Goal: Check status: Check status

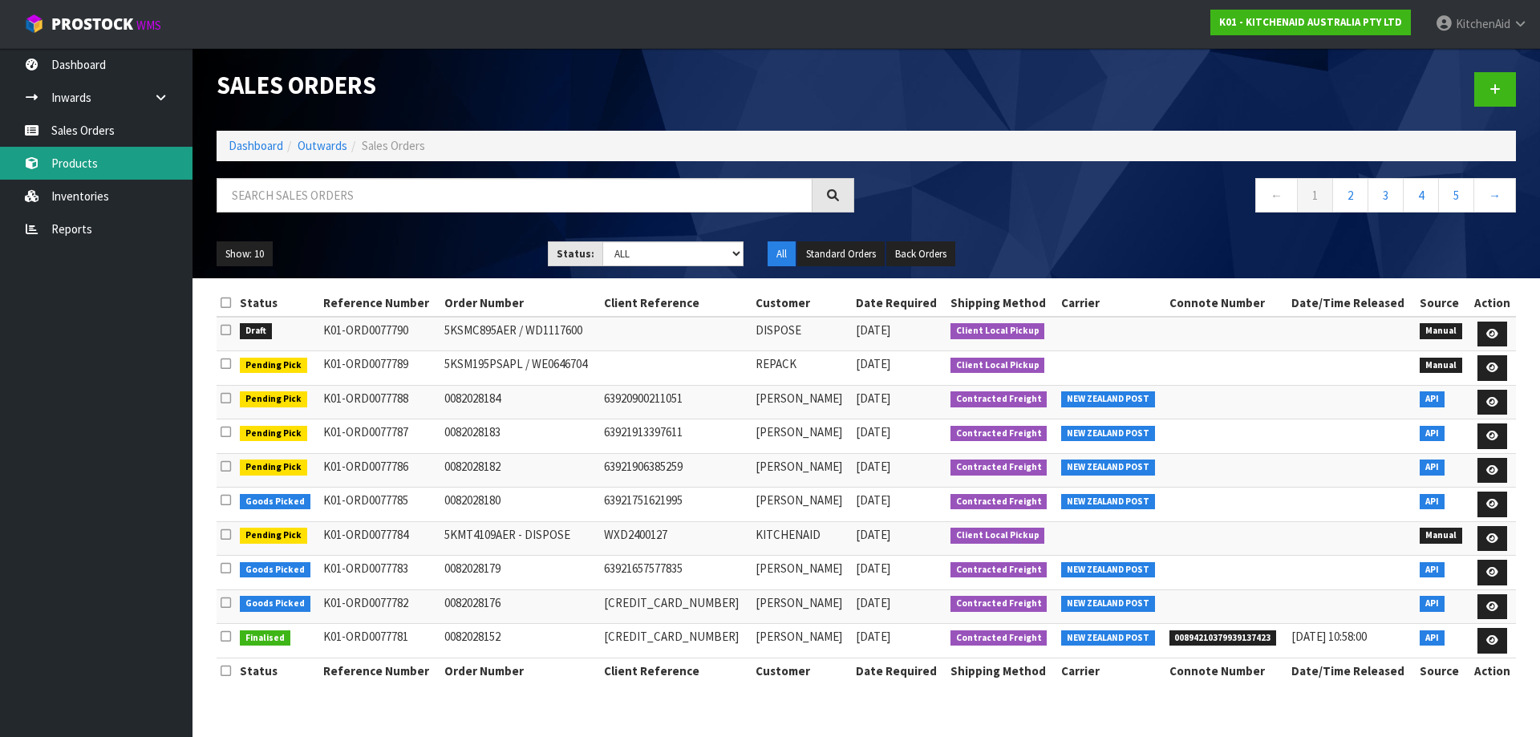
click at [63, 167] on link "Products" at bounding box center [96, 163] width 193 height 33
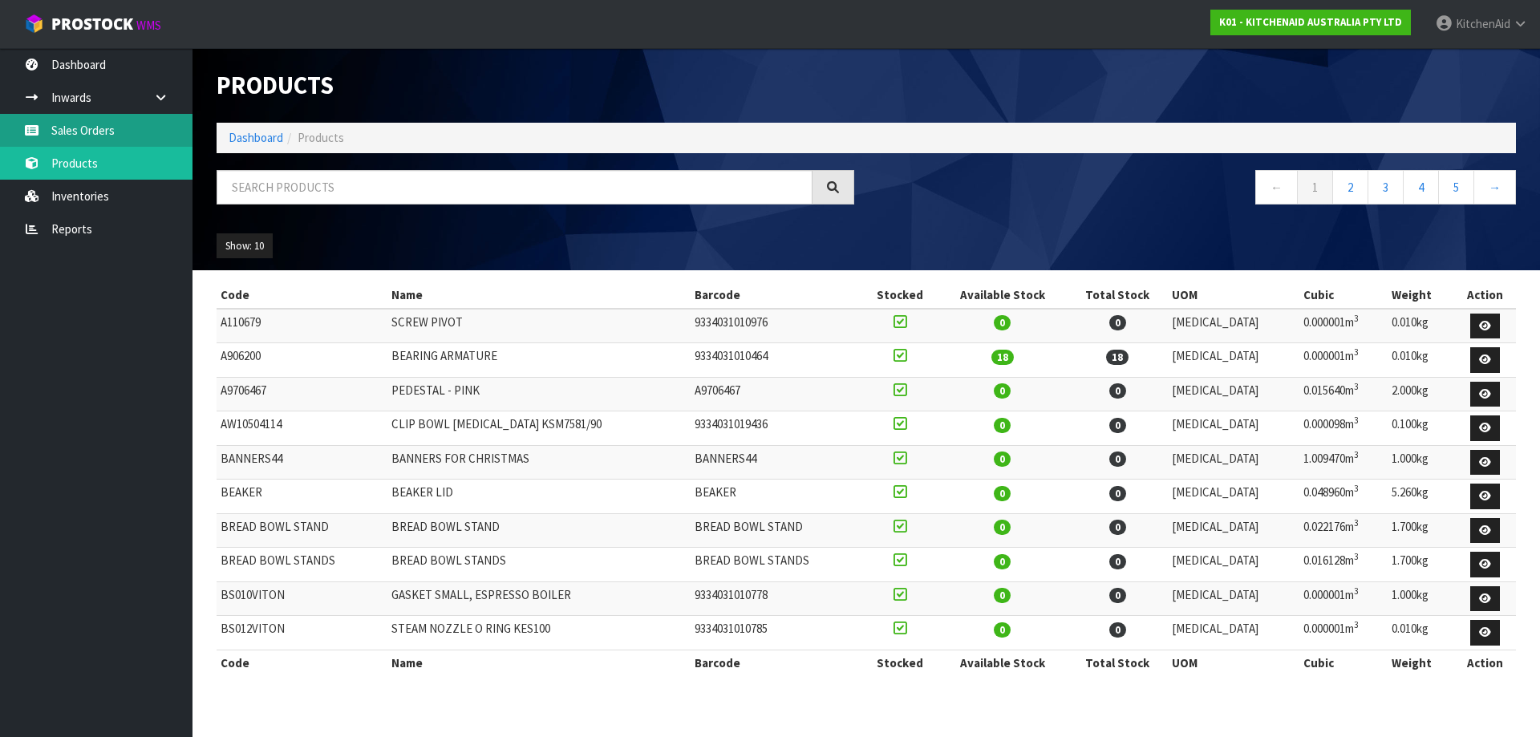
click at [117, 130] on link "Sales Orders" at bounding box center [96, 130] width 193 height 33
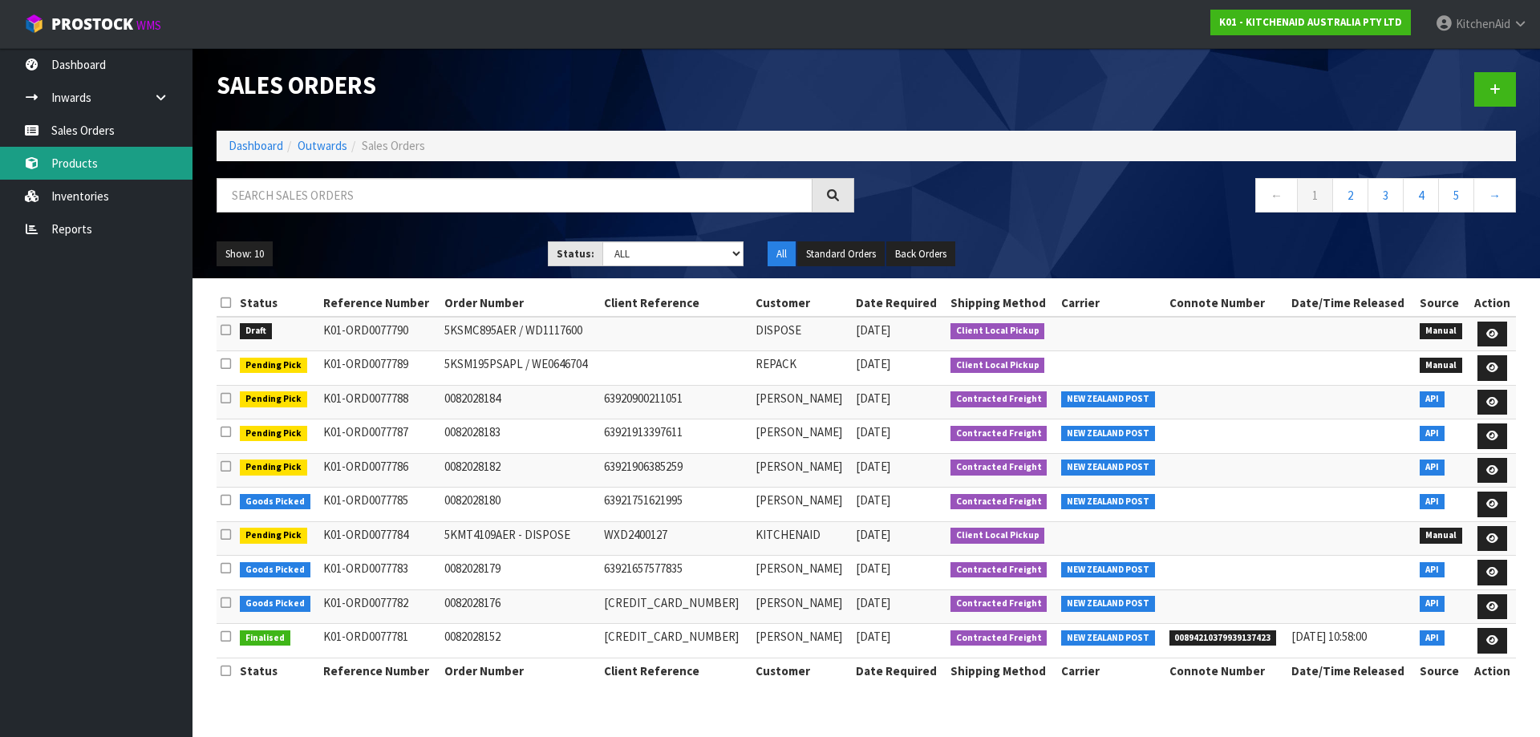
click at [97, 158] on link "Products" at bounding box center [96, 163] width 193 height 33
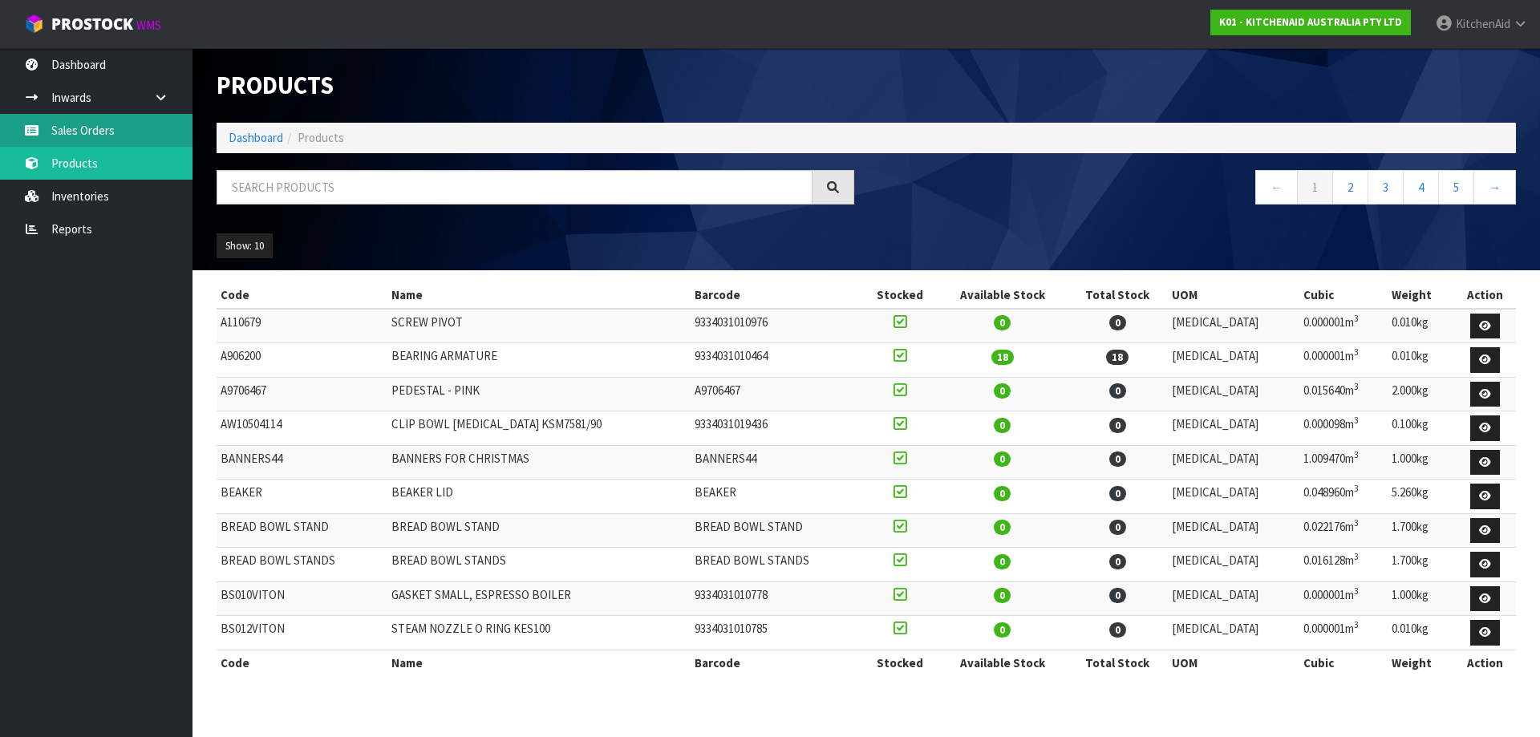
click at [92, 132] on link "Sales Orders" at bounding box center [96, 130] width 193 height 33
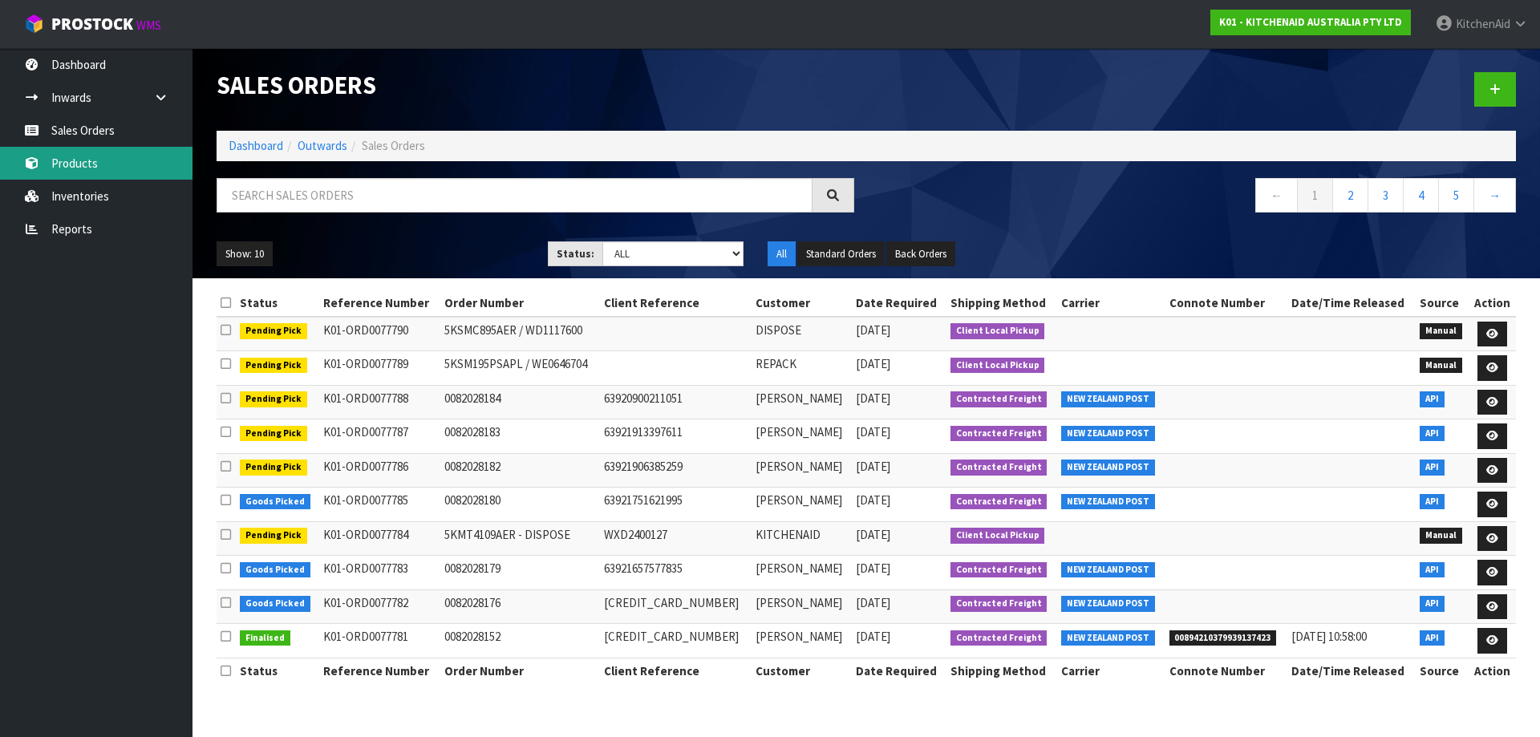
click at [110, 172] on link "Products" at bounding box center [96, 163] width 193 height 33
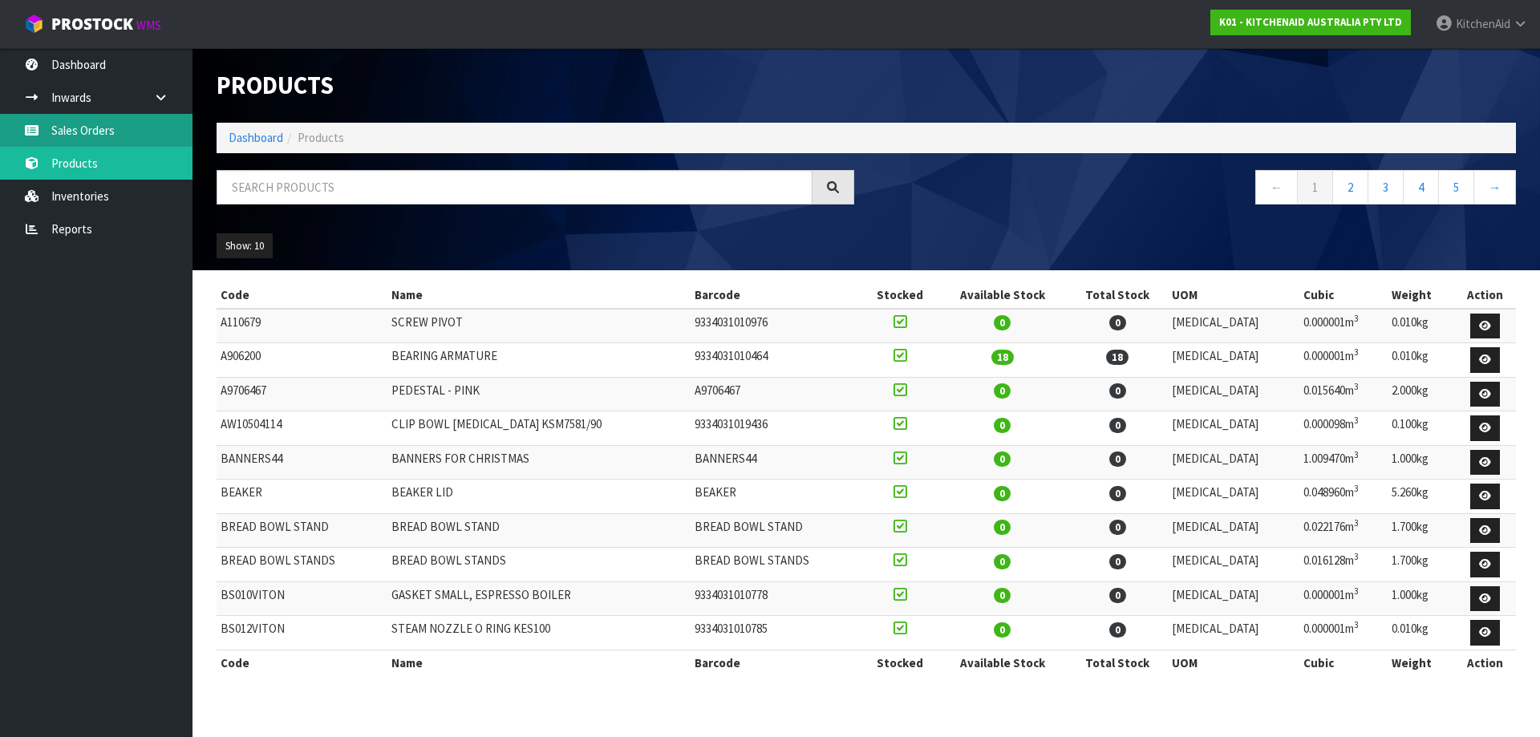
click at [105, 133] on link "Sales Orders" at bounding box center [96, 130] width 193 height 33
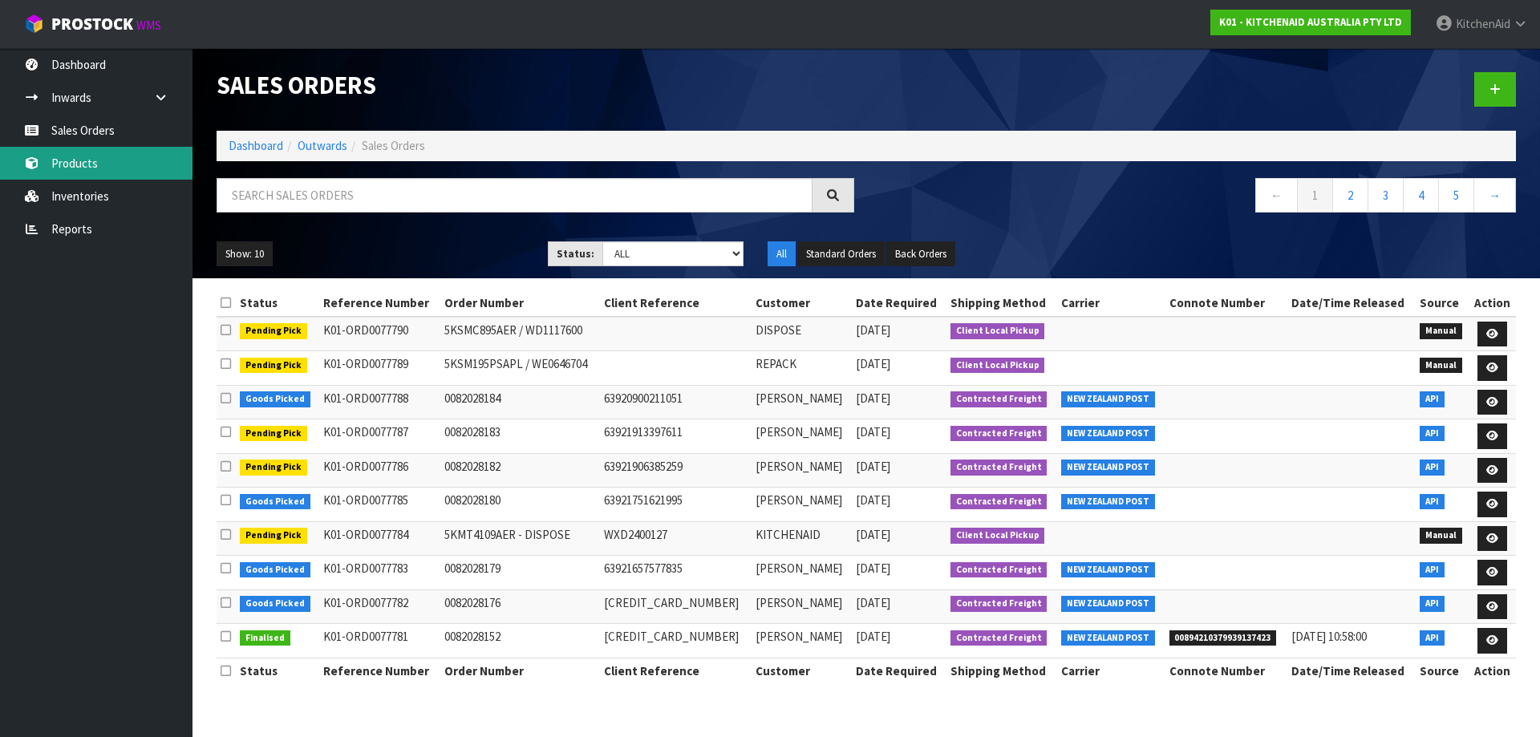
click at [64, 160] on link "Products" at bounding box center [96, 163] width 193 height 33
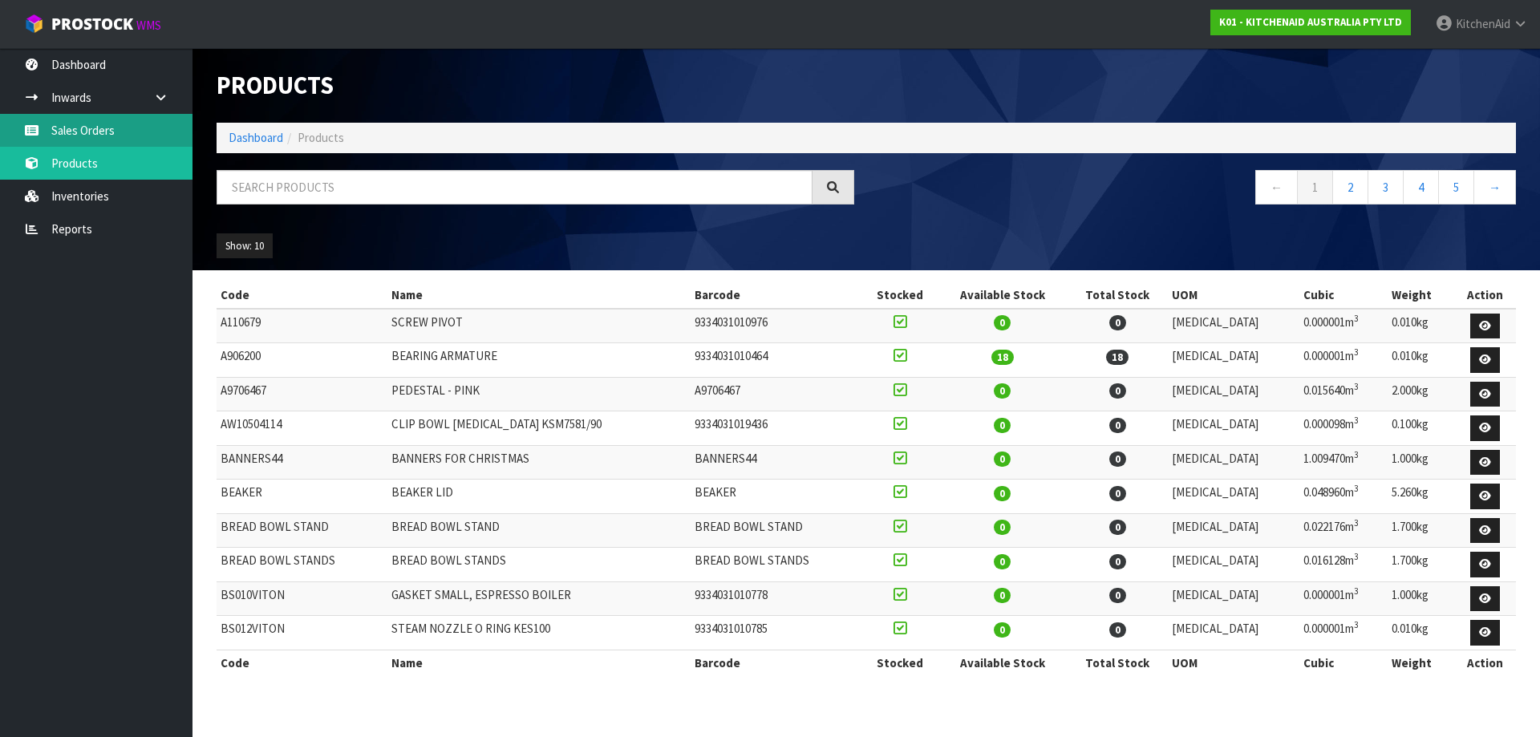
click at [107, 125] on link "Sales Orders" at bounding box center [96, 130] width 193 height 33
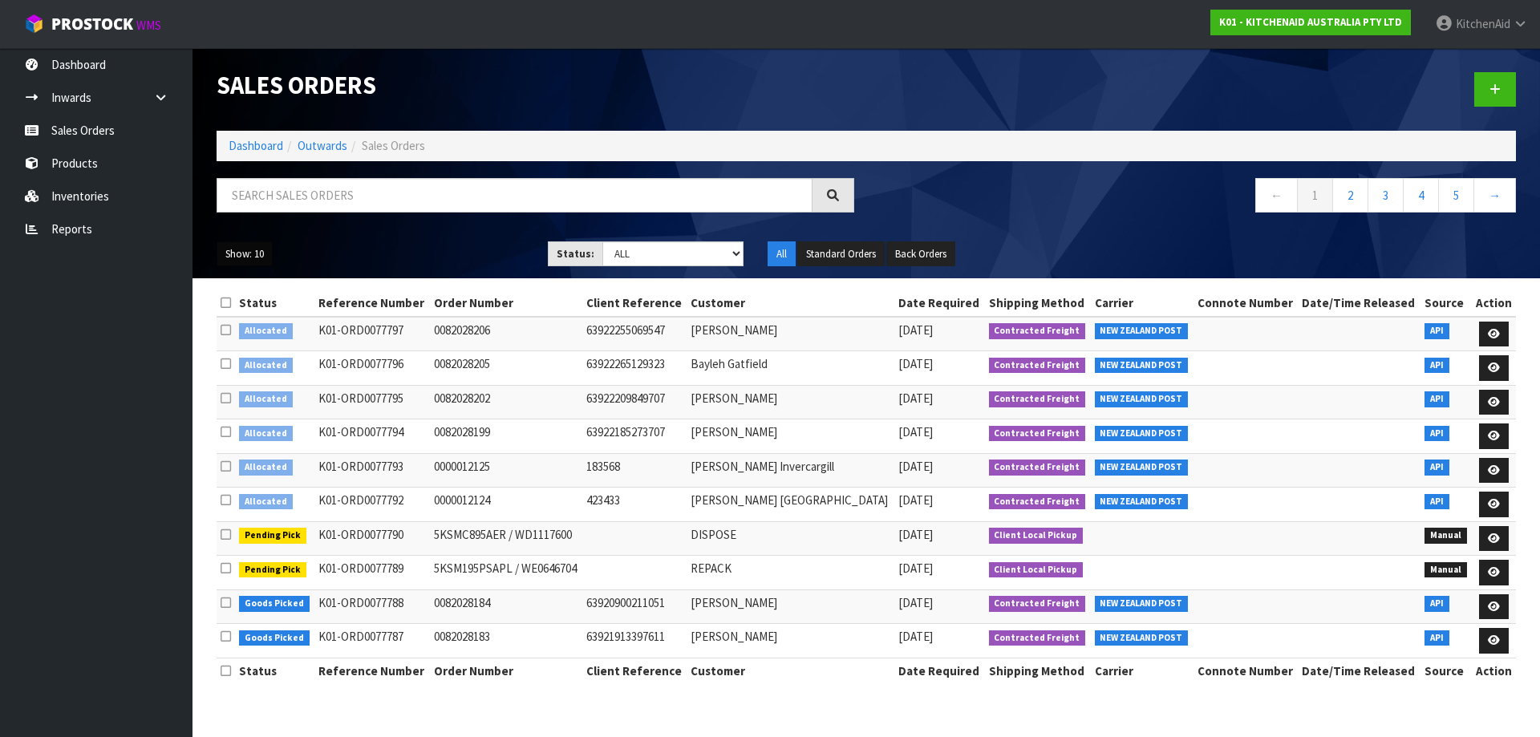
click at [239, 258] on button "Show: 10" at bounding box center [245, 254] width 56 height 26
click at [254, 341] on link "50" at bounding box center [280, 350] width 127 height 22
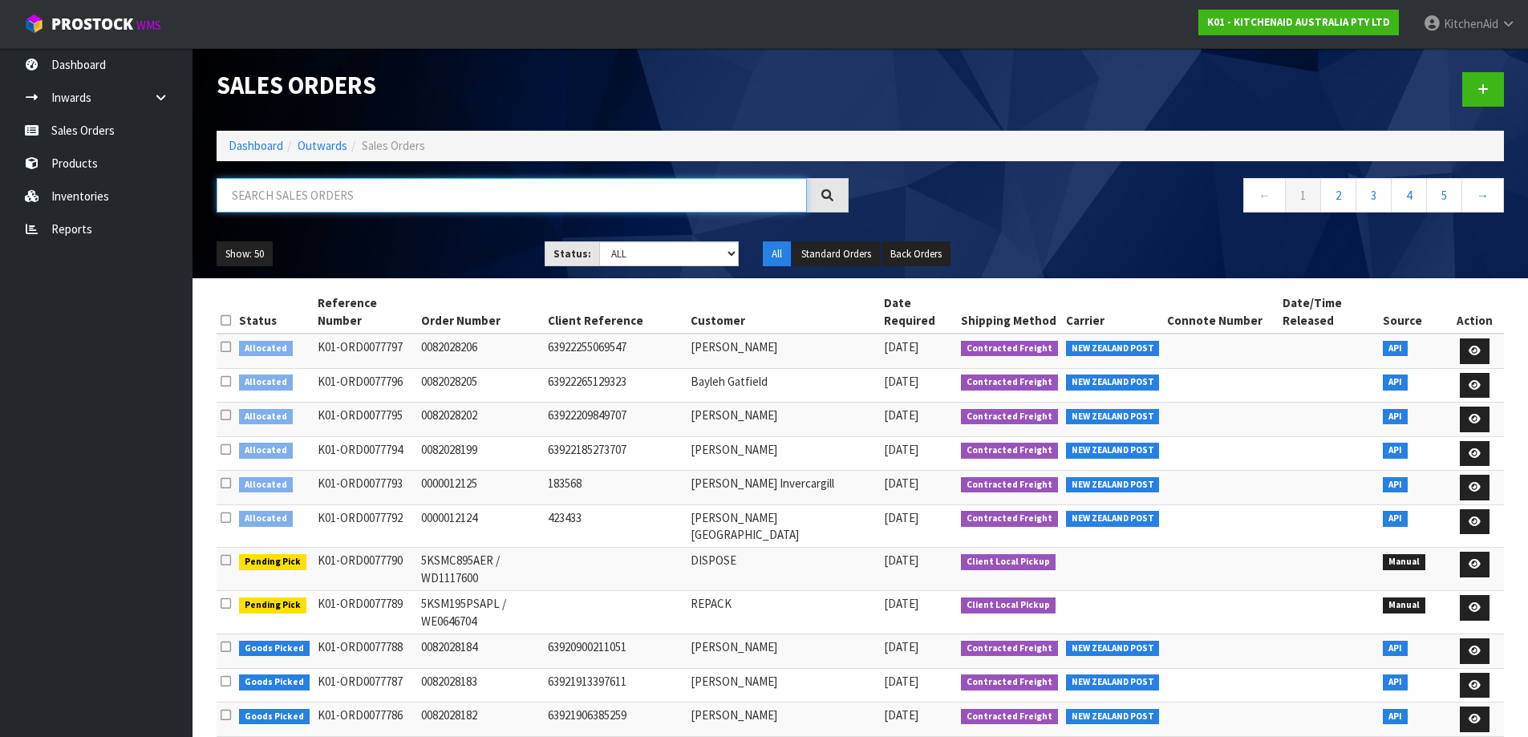
click at [472, 196] on input "text" at bounding box center [512, 195] width 590 height 34
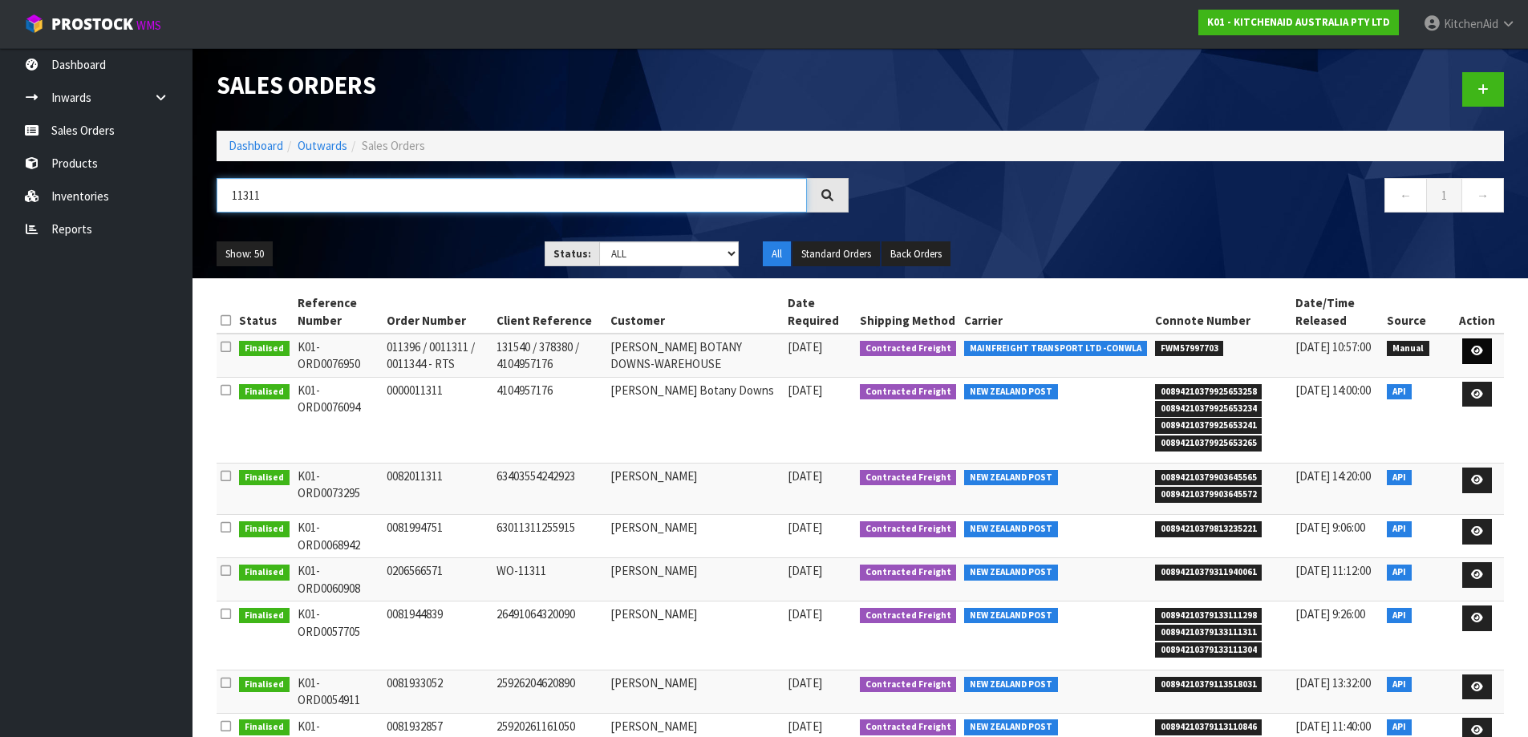
type input "11311"
click at [1484, 355] on link at bounding box center [1478, 352] width 30 height 26
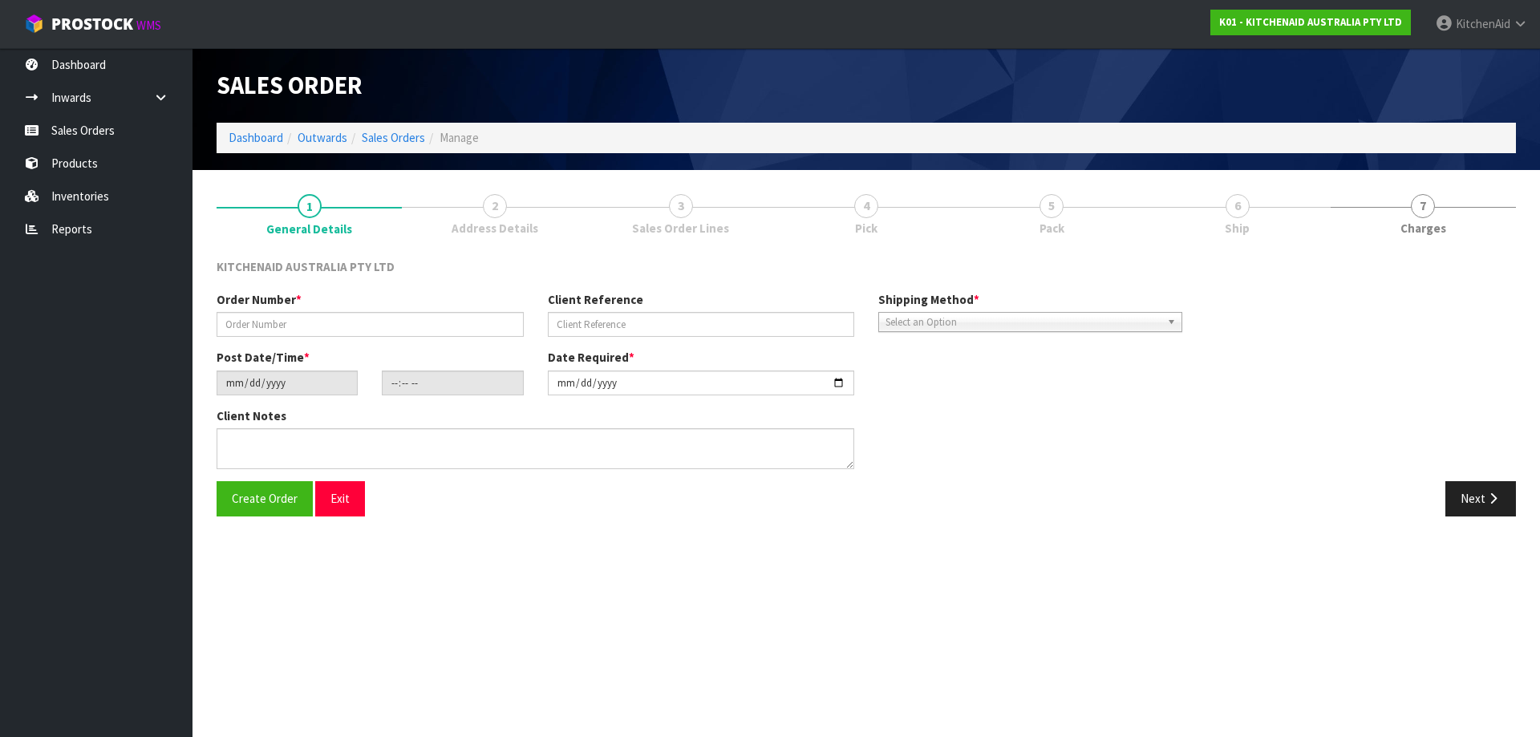
type input "011396 / 0011311 / 0011344 - RTS"
type input "131540 / 378380 / 4104957176"
type input "[DATE]"
type input "10:13:00.000"
type input "[DATE]"
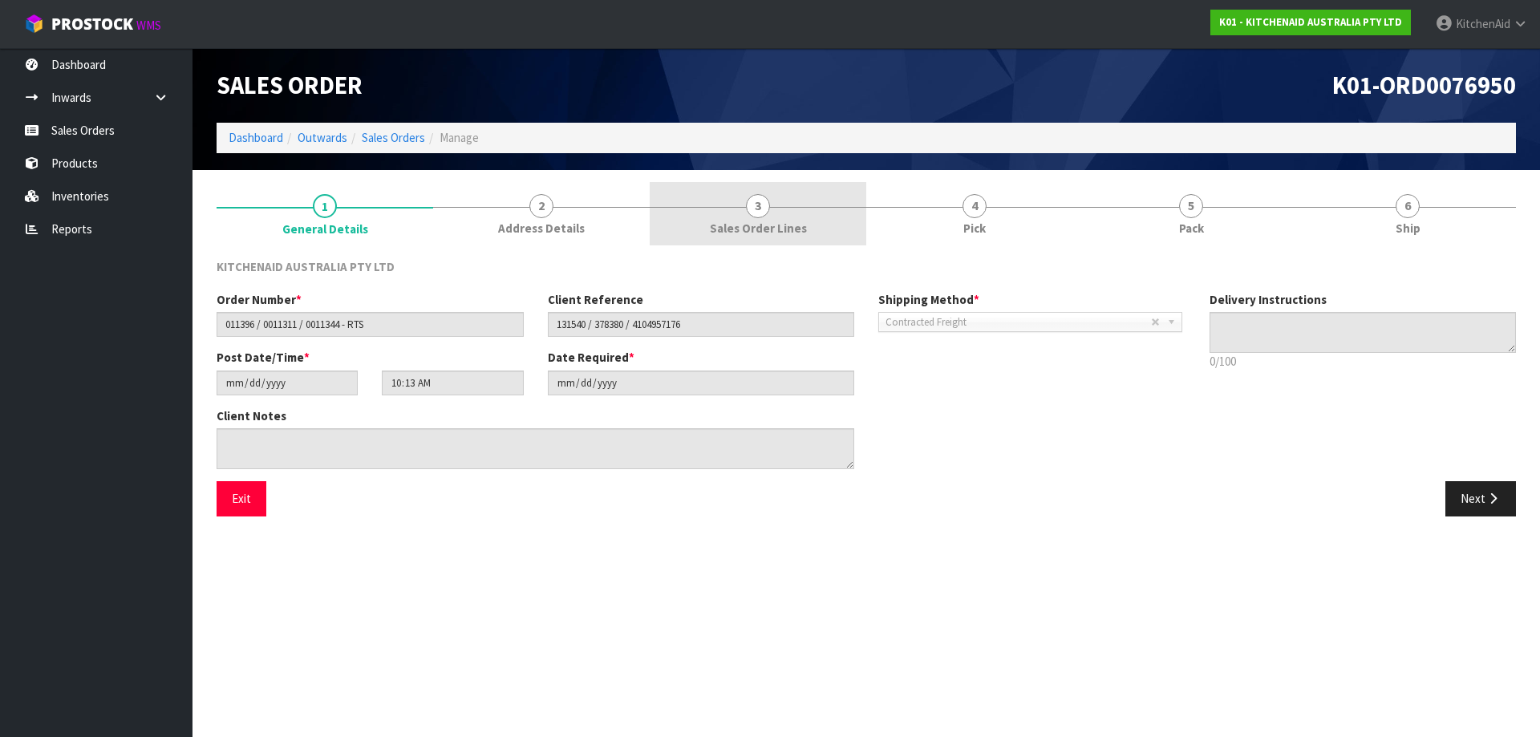
click at [823, 229] on link "3 Sales Order Lines" at bounding box center [758, 213] width 217 height 63
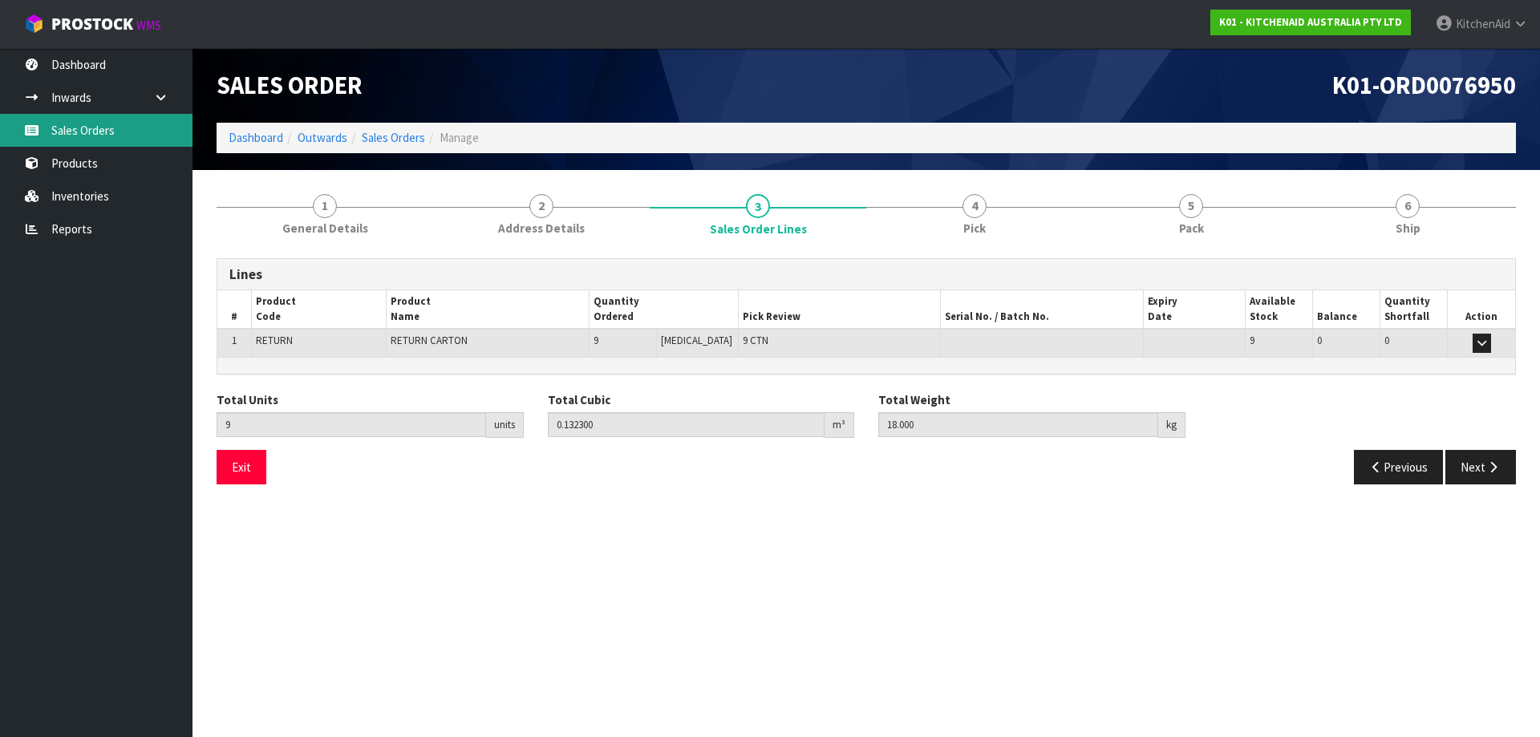
click at [92, 136] on link "Sales Orders" at bounding box center [96, 130] width 193 height 33
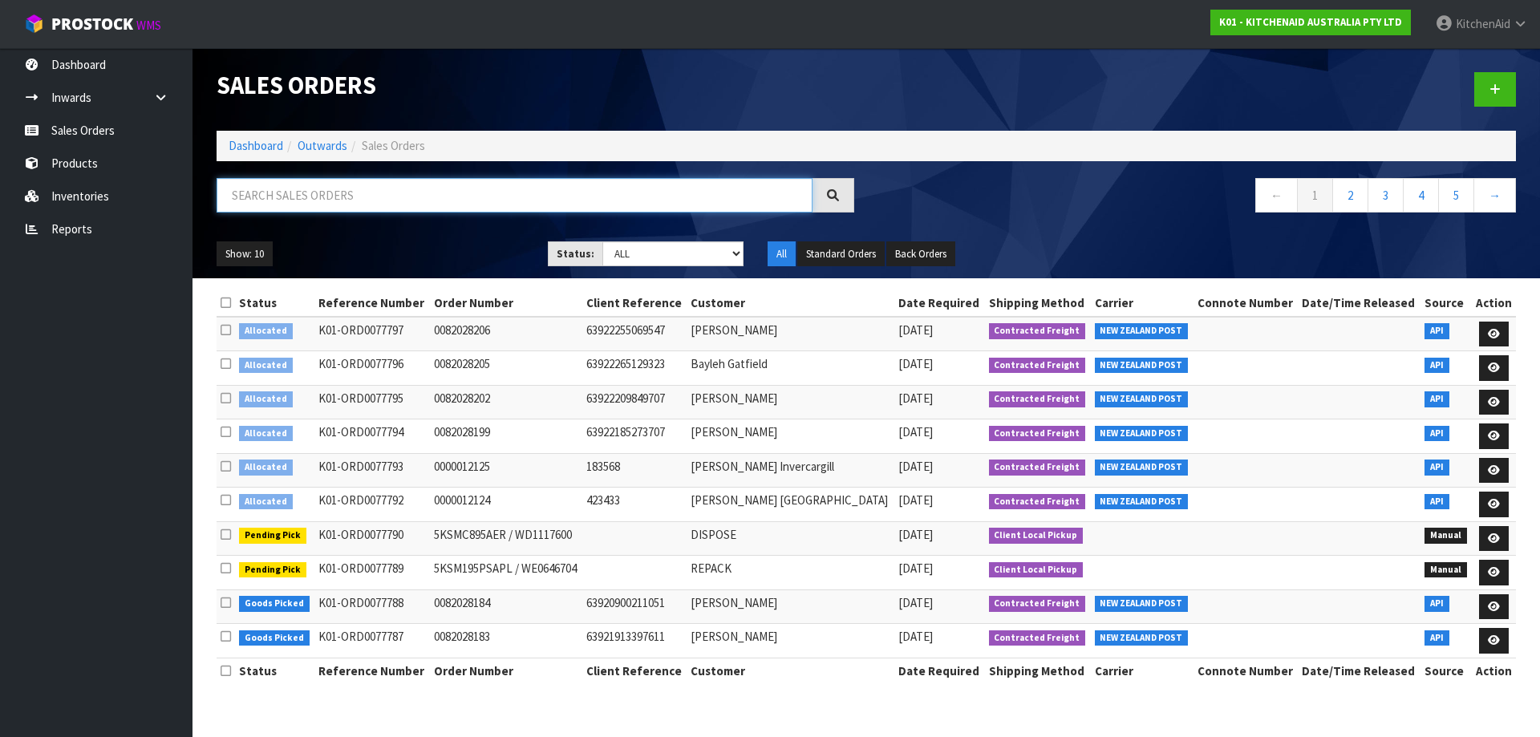
click at [496, 198] on input "text" at bounding box center [515, 195] width 596 height 34
type input "11311"
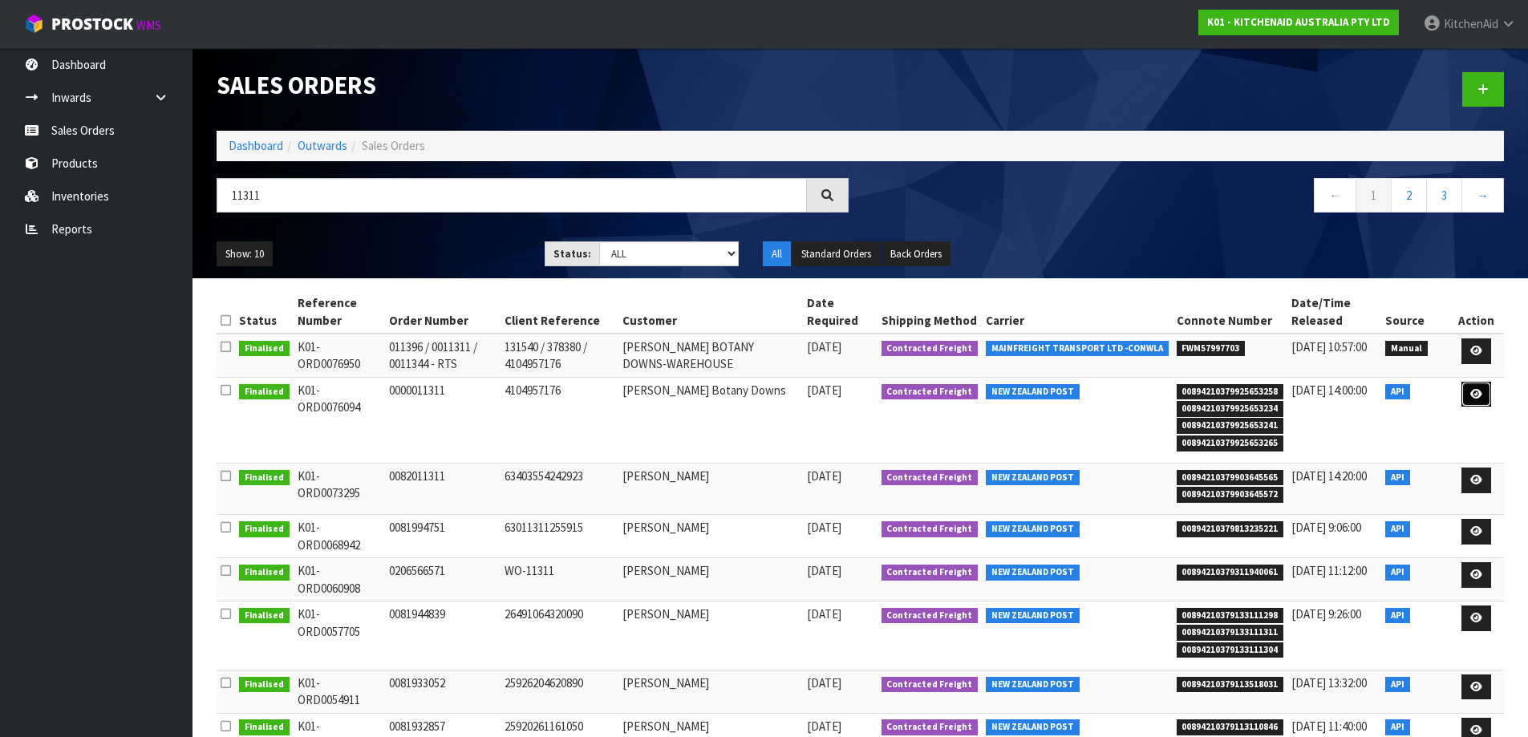
click at [1473, 398] on icon at bounding box center [1477, 394] width 12 height 10
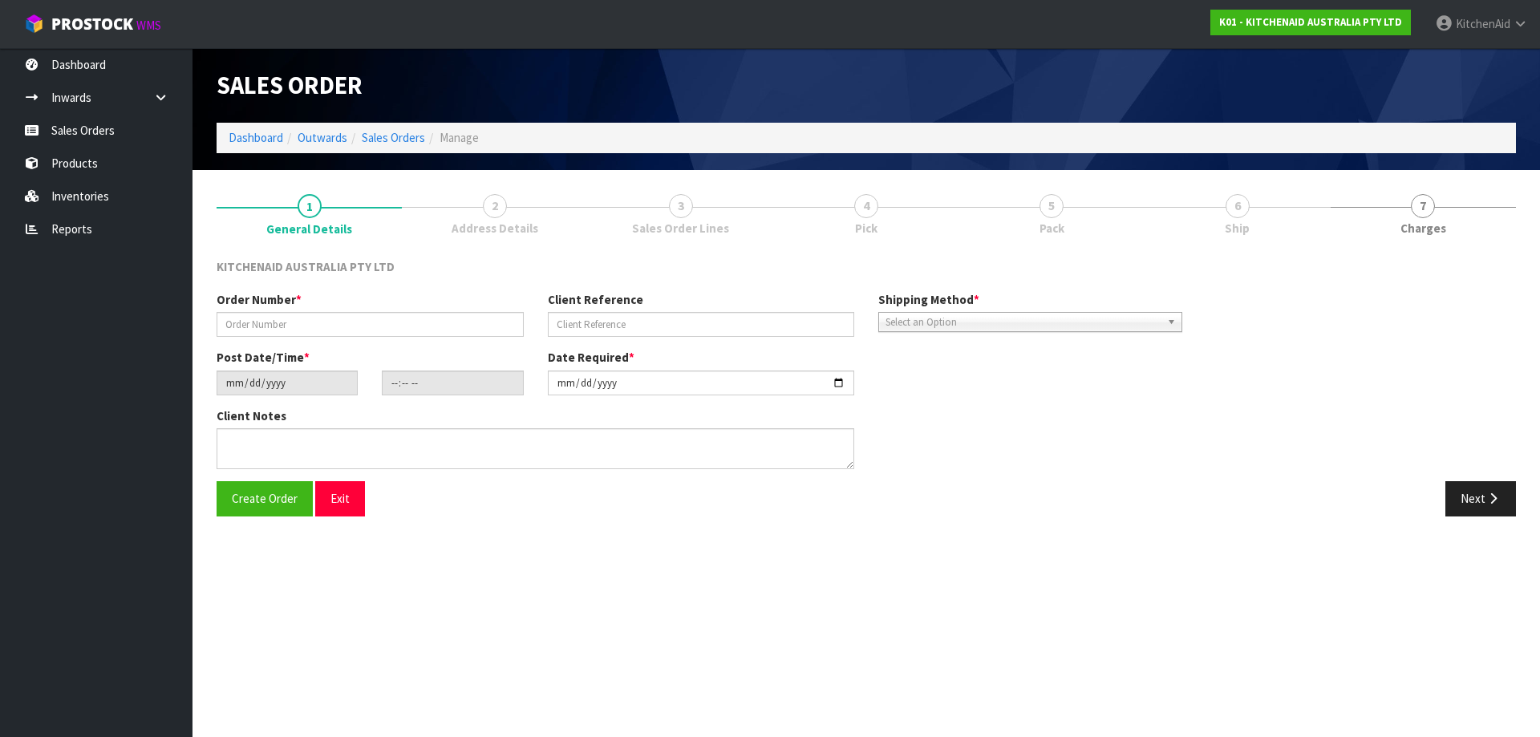
type input "0000011311"
type input "4104957176"
type input "[DATE]"
type input "17:33:43.000"
type input "[DATE]"
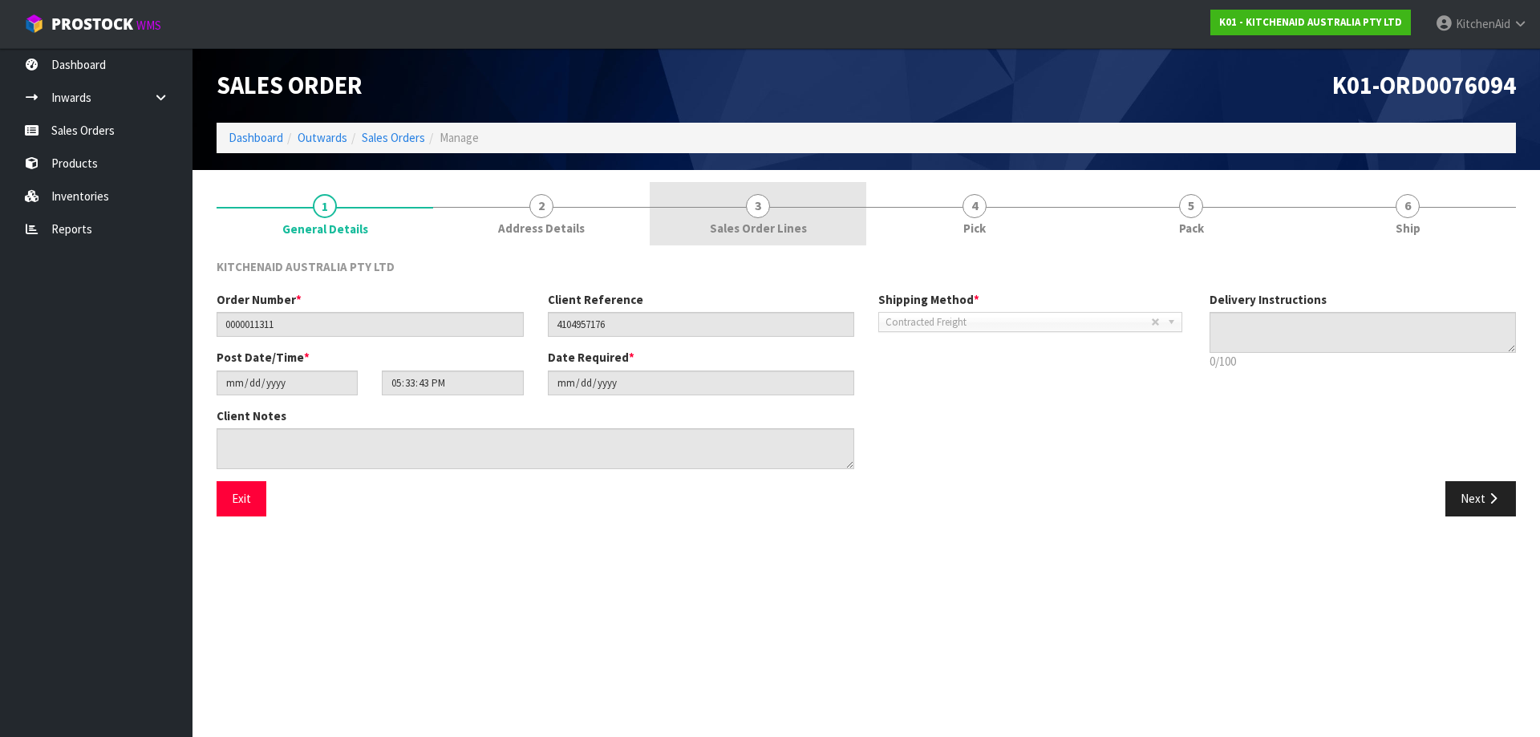
click at [773, 217] on link "3 Sales Order Lines" at bounding box center [758, 213] width 217 height 63
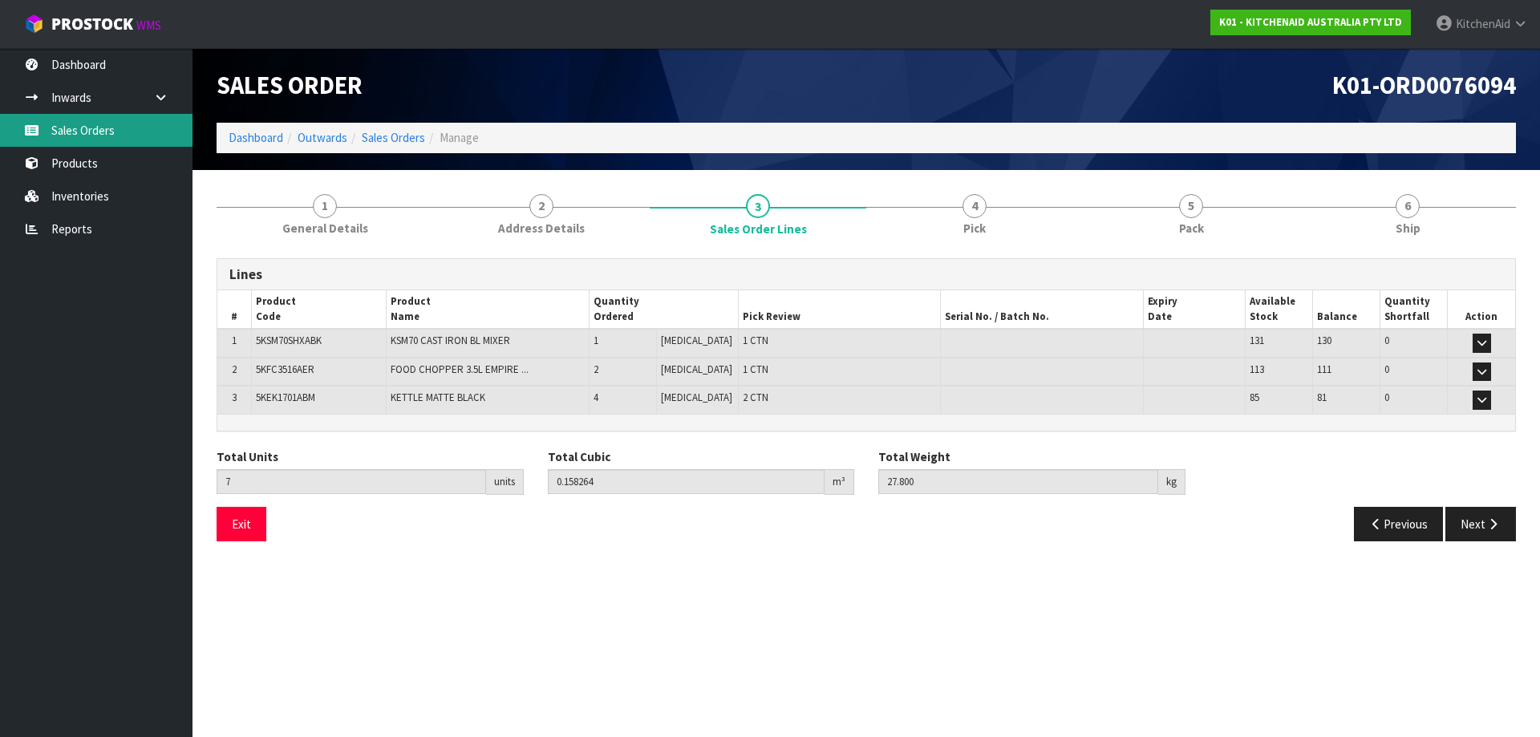
click at [115, 126] on link "Sales Orders" at bounding box center [96, 130] width 193 height 33
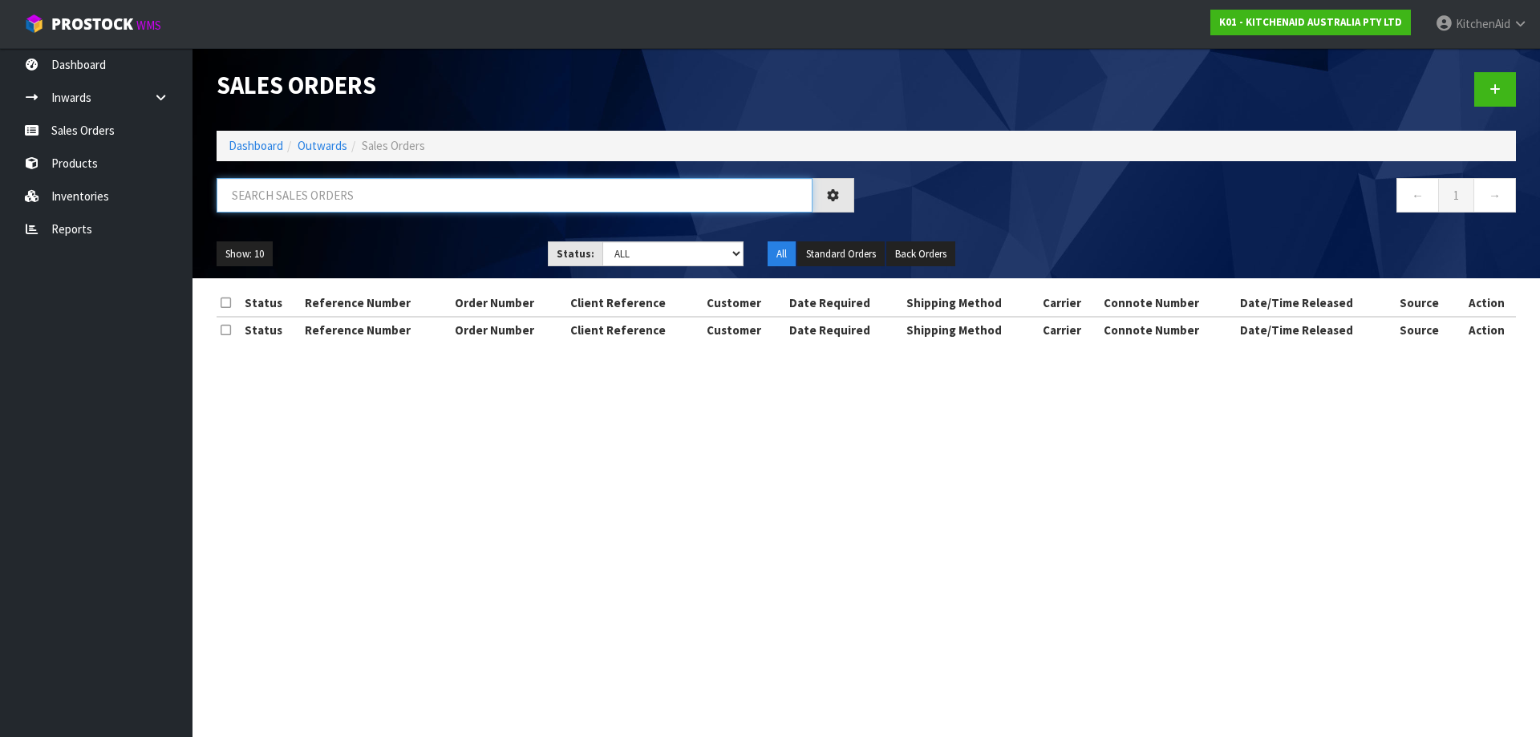
click at [568, 192] on input "text" at bounding box center [515, 195] width 596 height 34
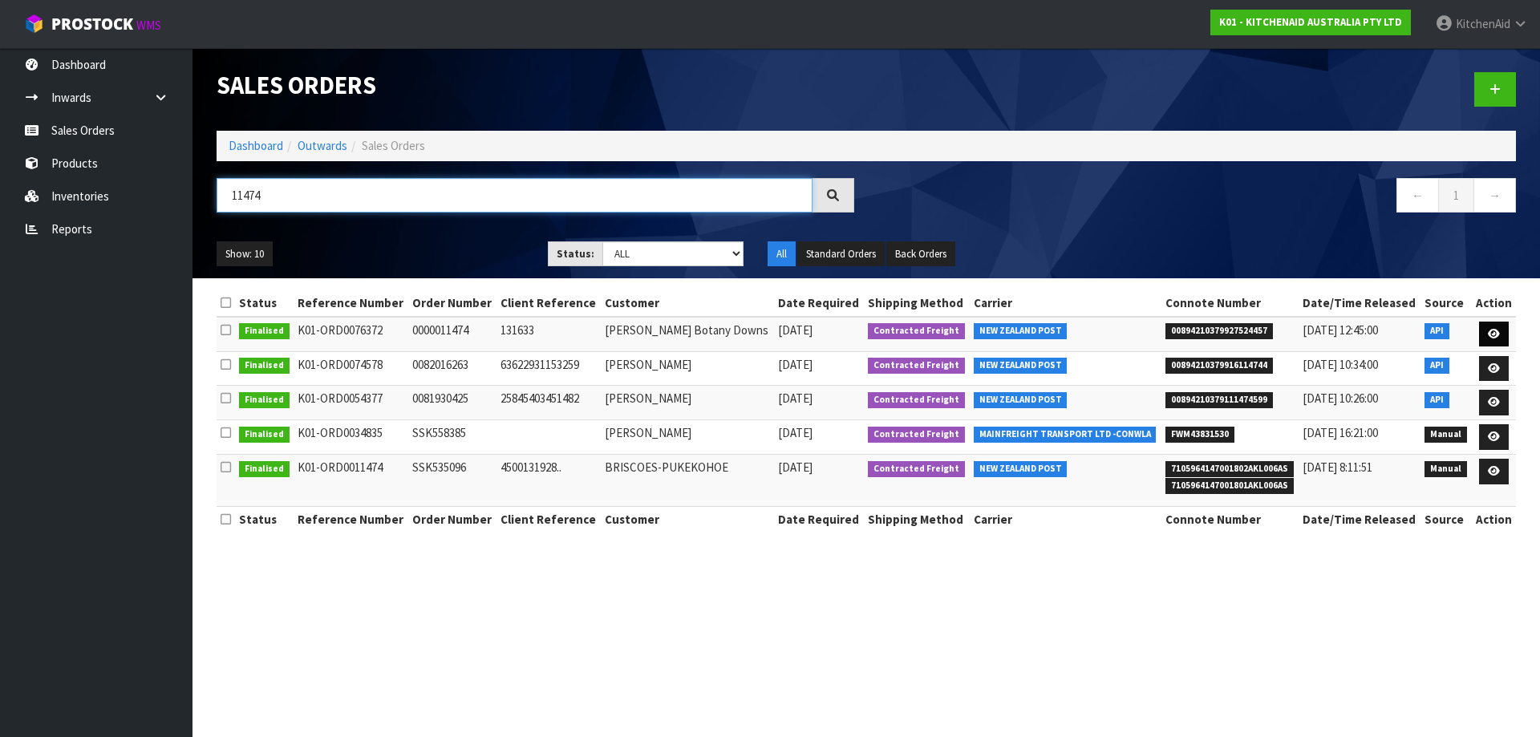
type input "11474"
click at [1493, 335] on icon at bounding box center [1494, 334] width 12 height 10
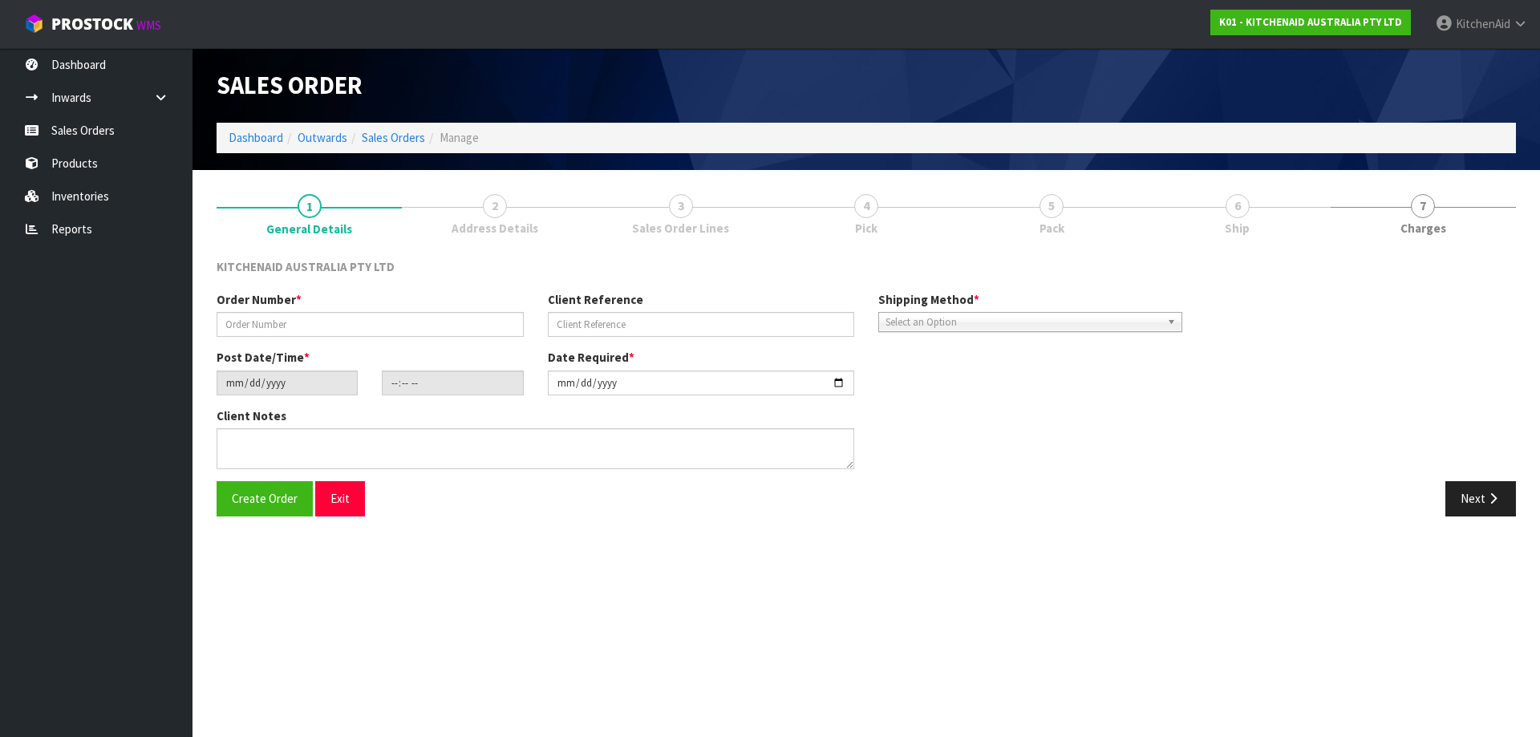
type input "0000011474"
type input "131633"
type input "[DATE]"
type input "13:32:04.000"
type input "[DATE]"
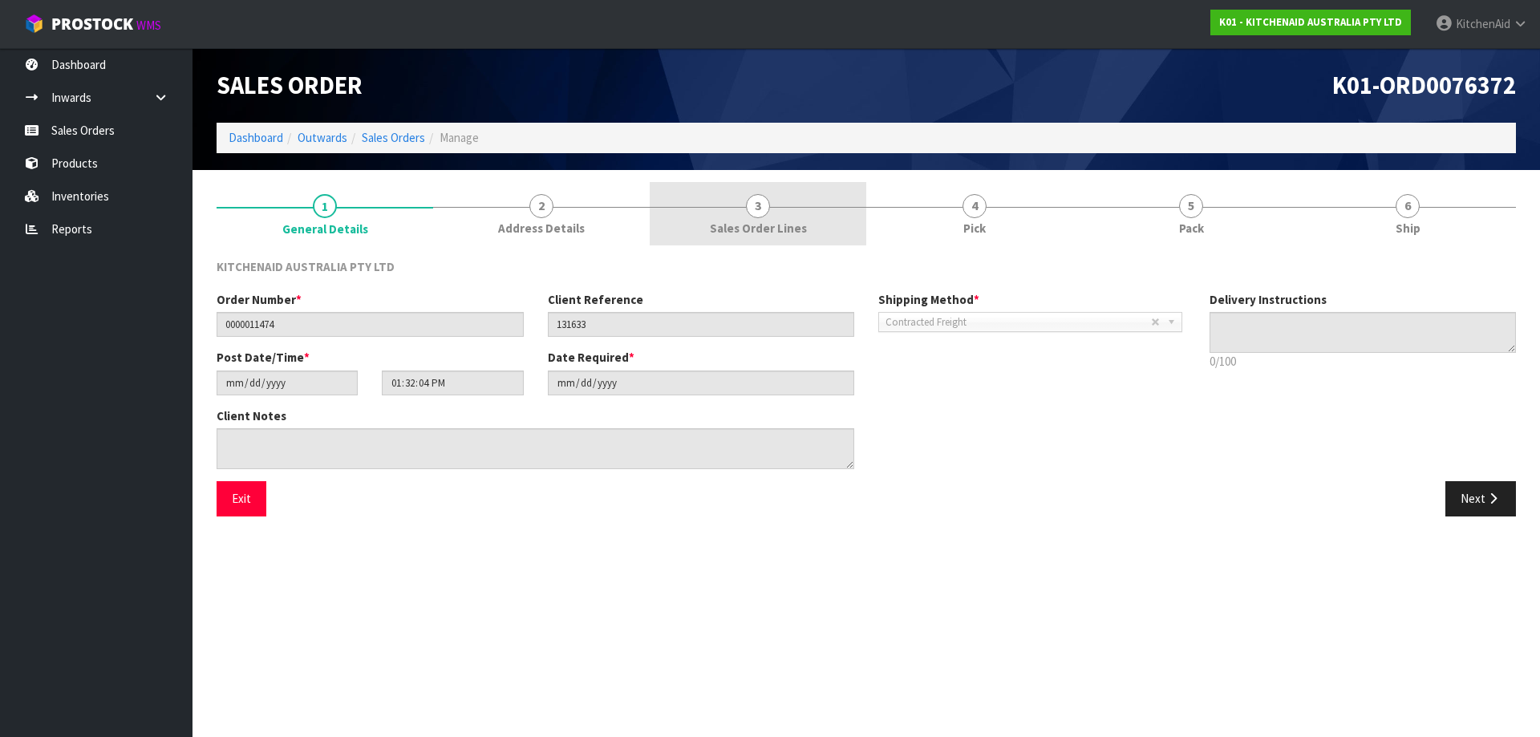
click at [762, 208] on span "3" at bounding box center [758, 206] width 24 height 24
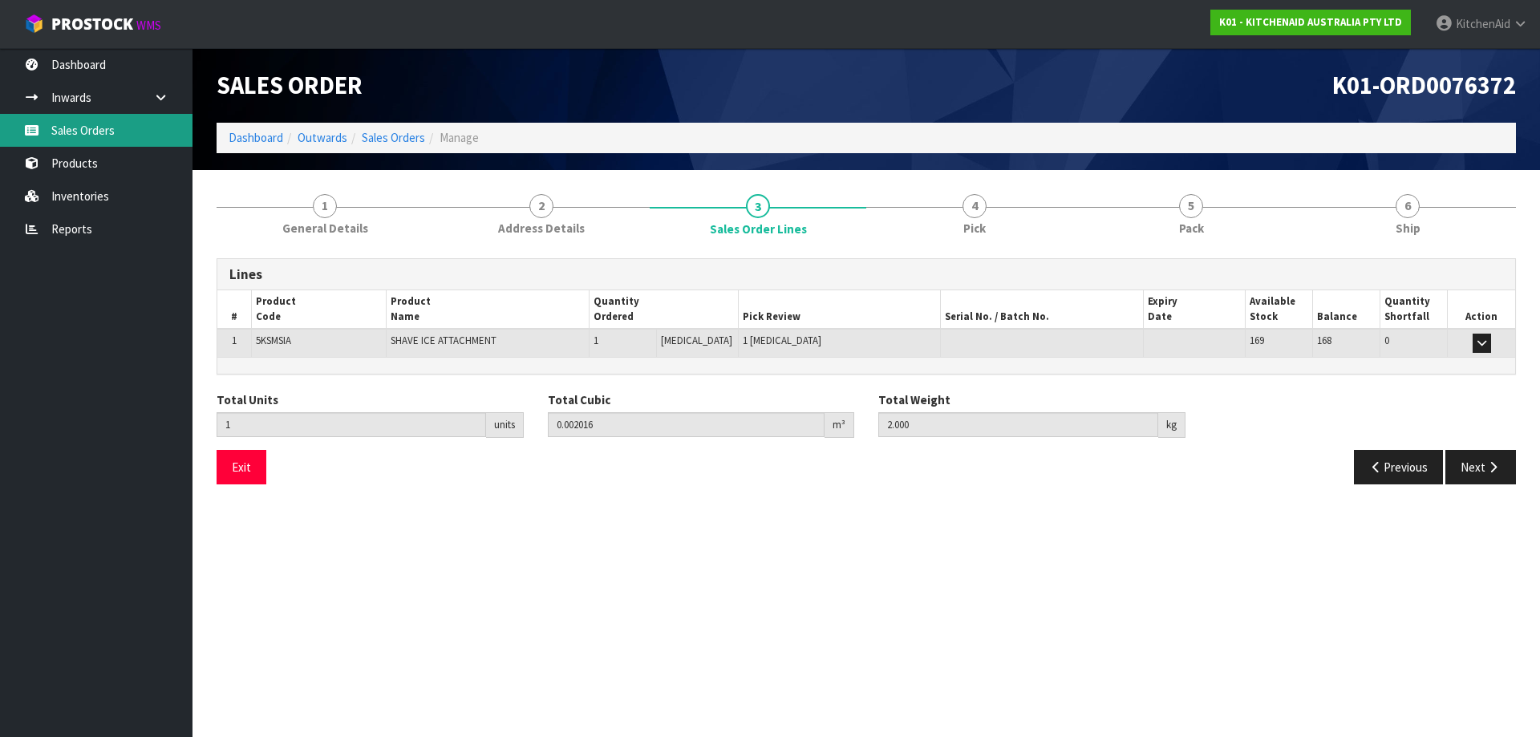
click at [85, 135] on link "Sales Orders" at bounding box center [96, 130] width 193 height 33
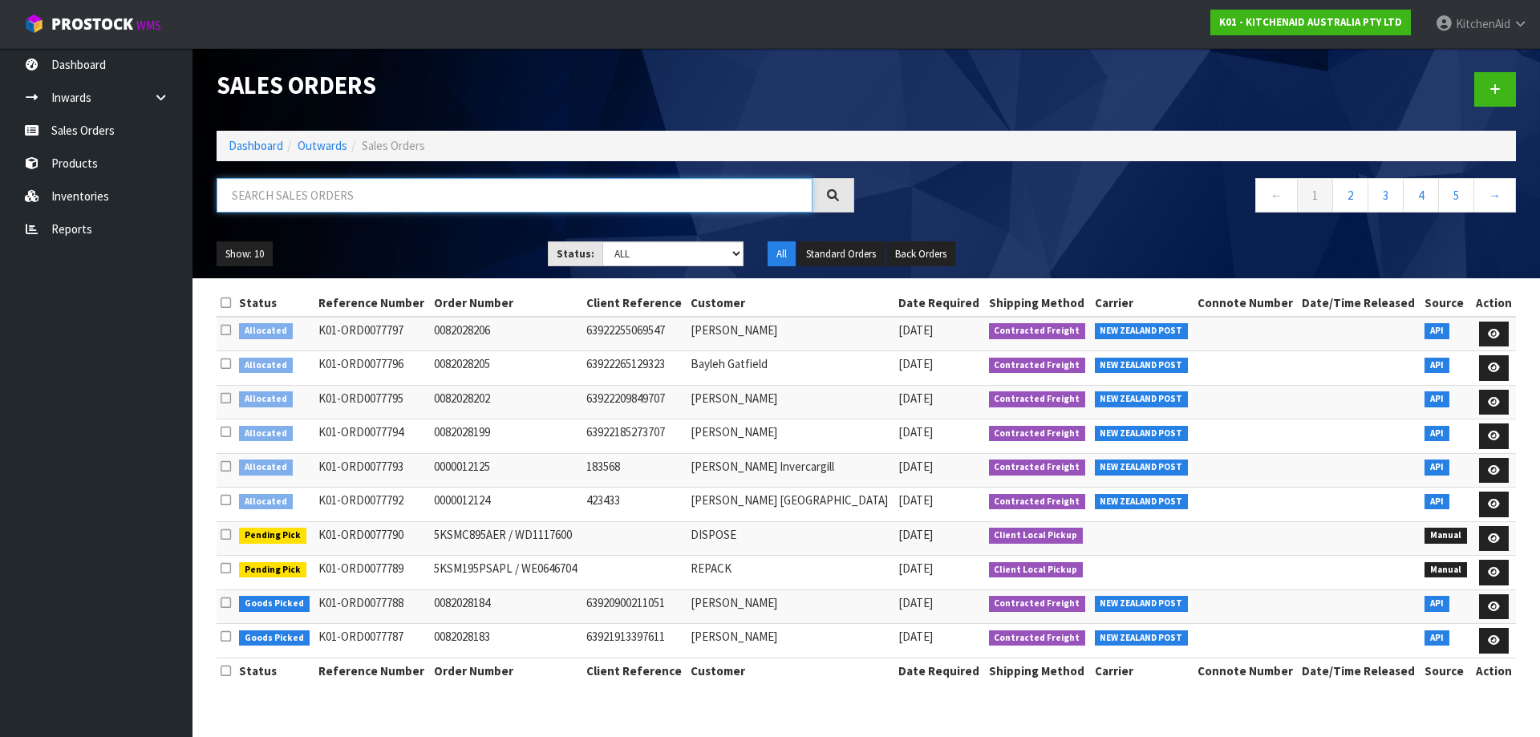
click at [279, 201] on input "text" at bounding box center [515, 195] width 596 height 34
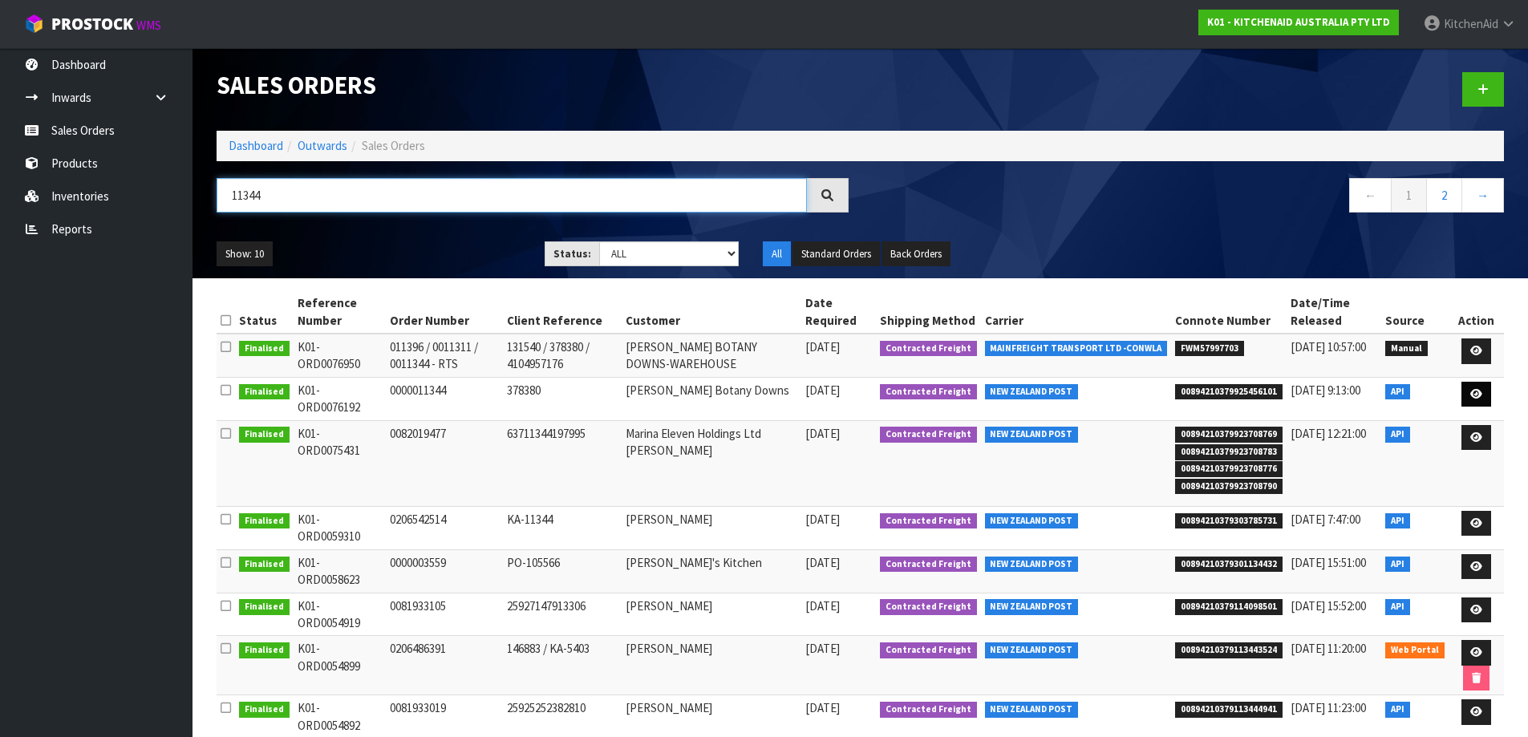
type input "11344"
click at [1483, 397] on link at bounding box center [1477, 395] width 30 height 26
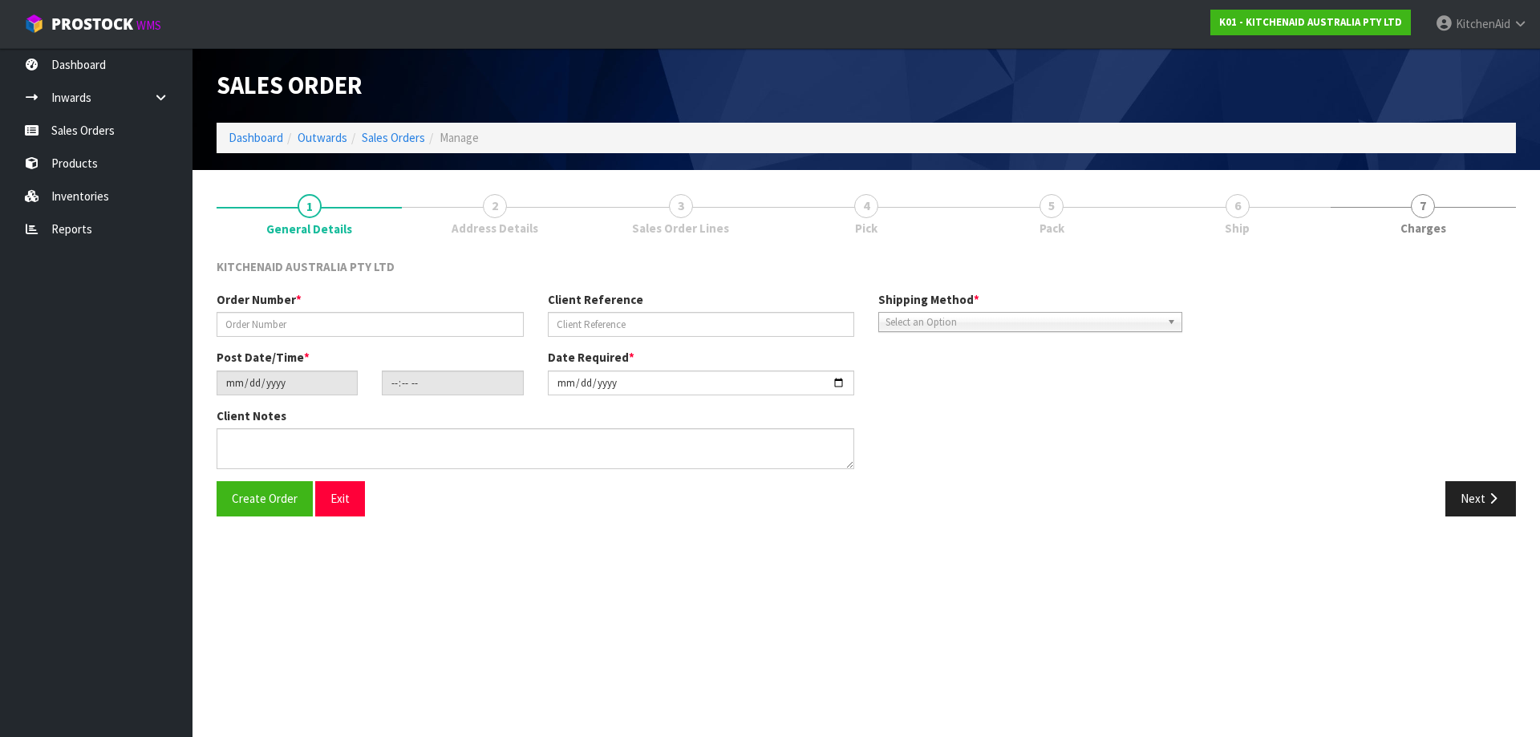
type input "0000011344"
type input "378380"
type input "[DATE]"
type input "19:34:21.000"
type input "[DATE]"
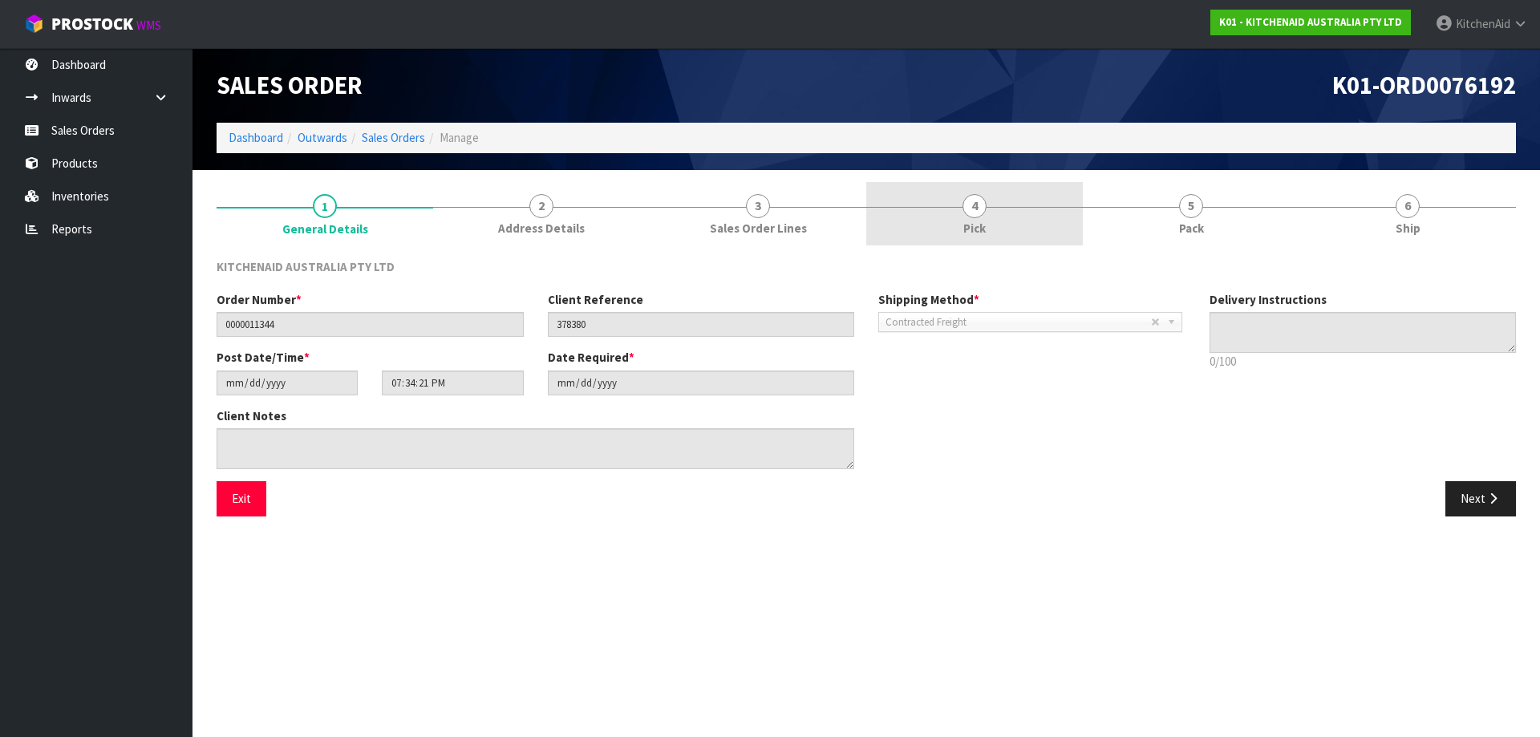
click at [976, 235] on span "Pick" at bounding box center [975, 228] width 22 height 17
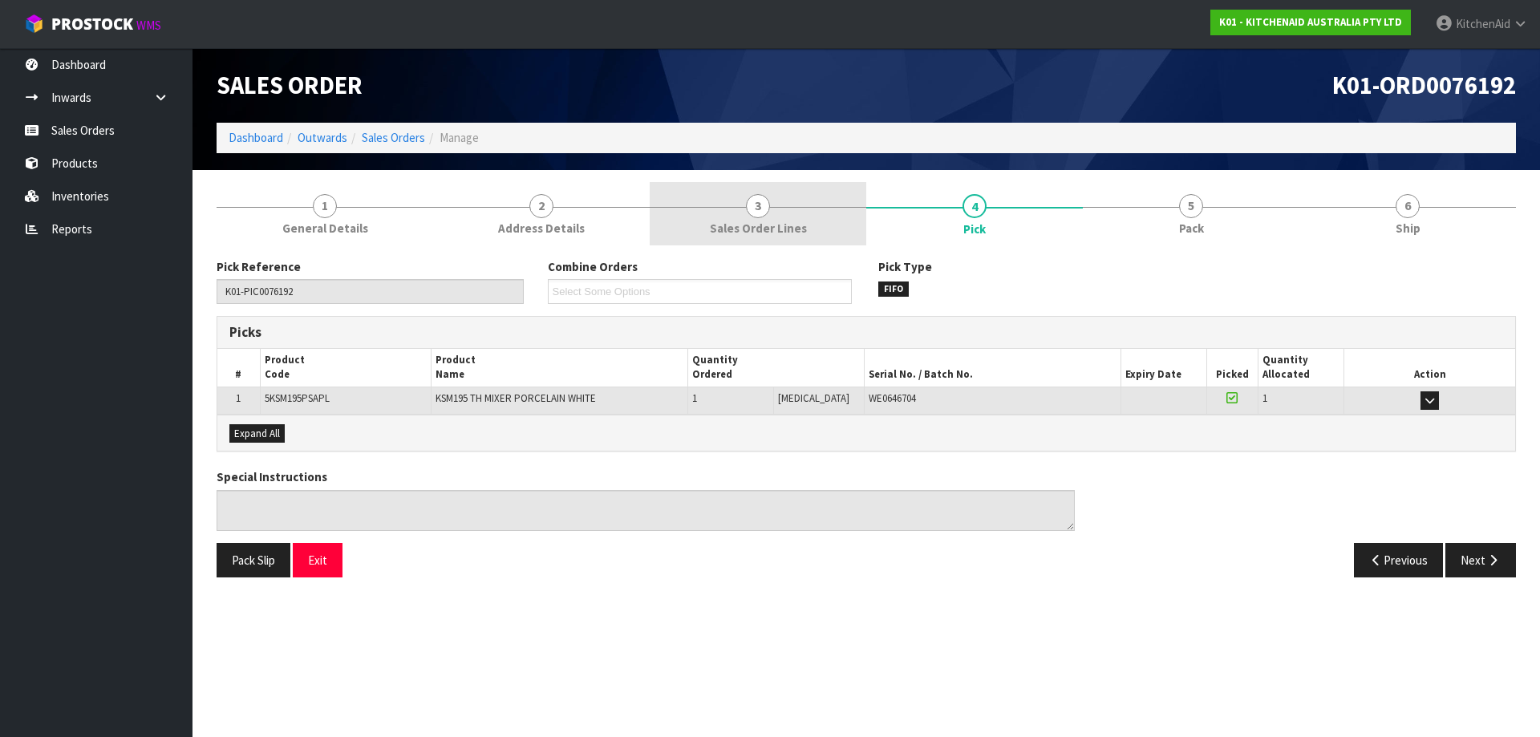
click at [752, 221] on span "Sales Order Lines" at bounding box center [758, 228] width 97 height 17
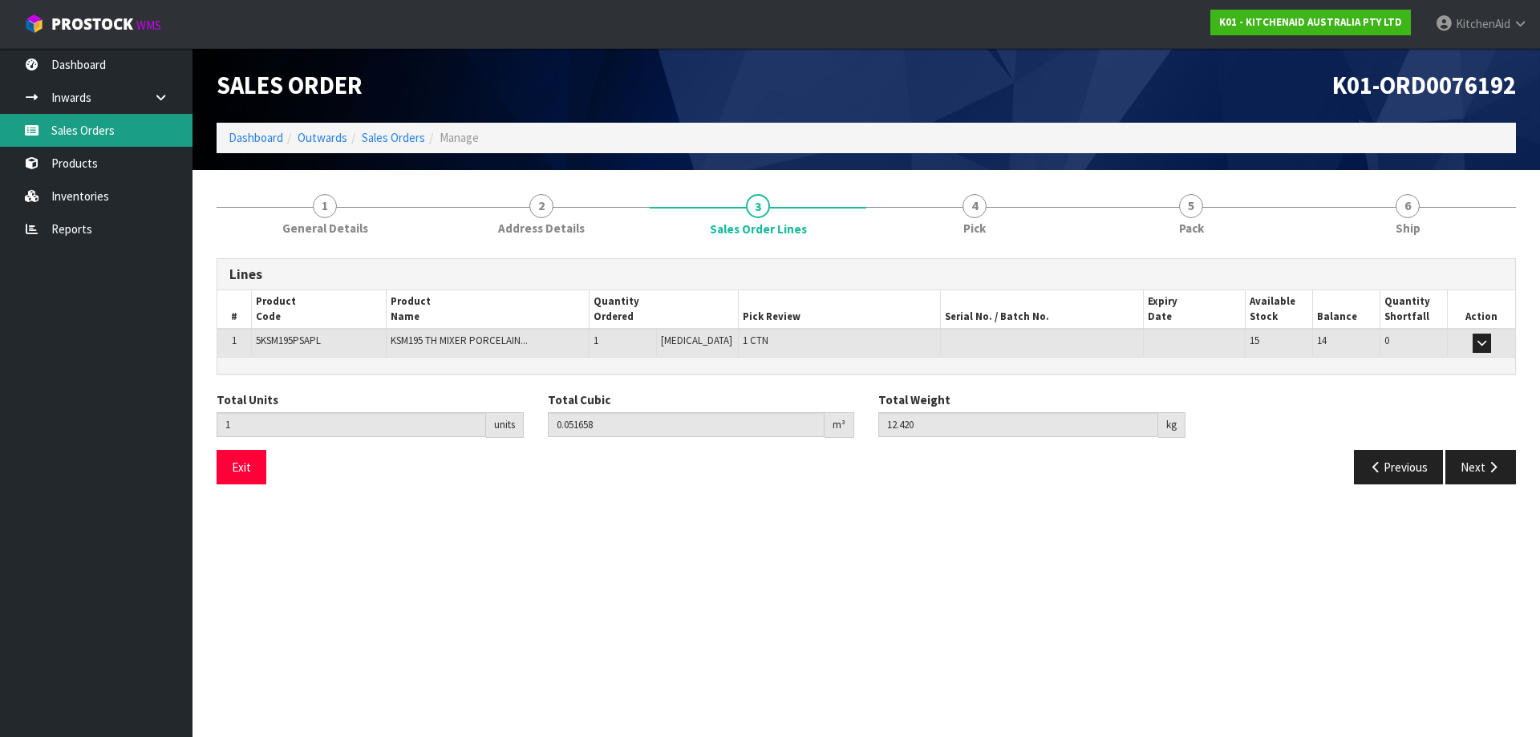
click at [112, 132] on link "Sales Orders" at bounding box center [96, 130] width 193 height 33
